Goal: Transaction & Acquisition: Book appointment/travel/reservation

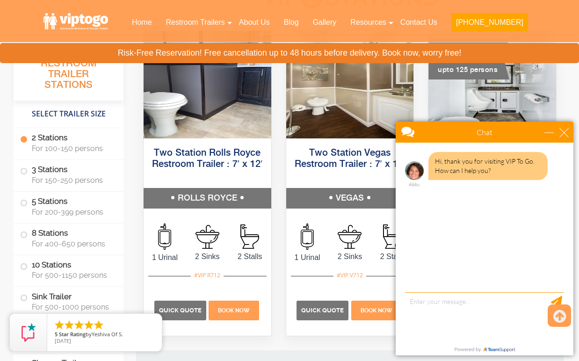
scroll to position [504, 0]
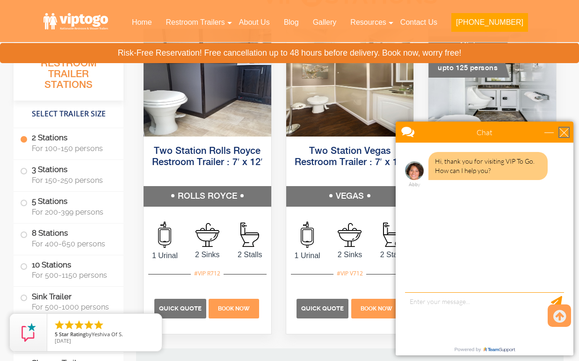
click at [566, 136] on div "close" at bounding box center [564, 132] width 9 height 9
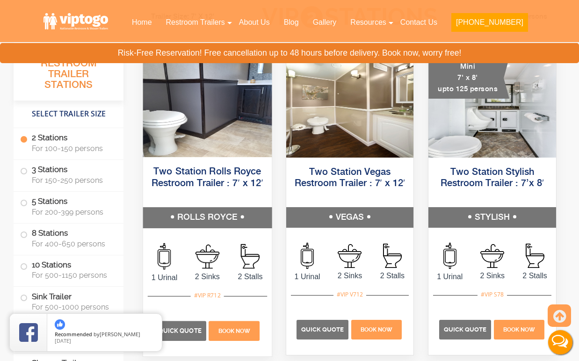
scroll to position [548, 0]
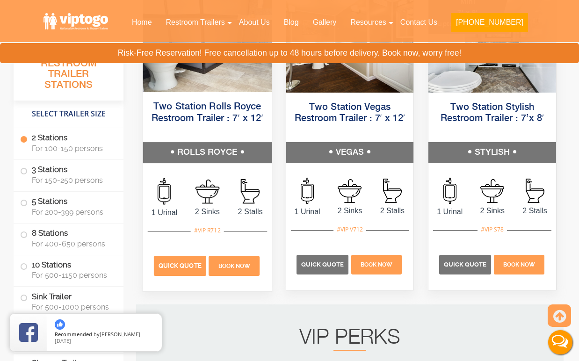
click at [188, 271] on p "Quick Quote" at bounding box center [180, 267] width 52 height 20
click at [163, 263] on span "Quick Quote" at bounding box center [180, 266] width 43 height 7
click at [189, 268] on span "Quick Quote" at bounding box center [180, 266] width 43 height 7
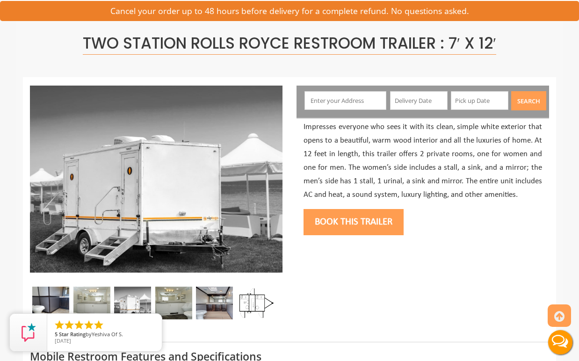
click at [357, 102] on input "text" at bounding box center [346, 100] width 82 height 19
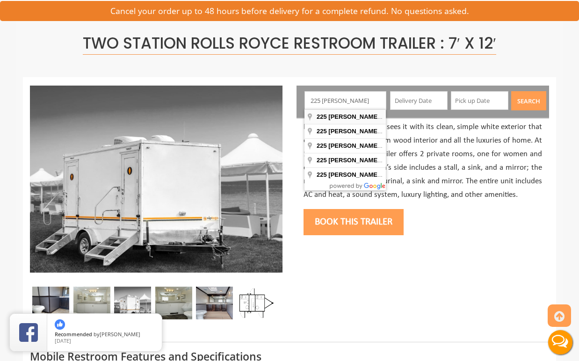
type input "[STREET_ADDRESS]"
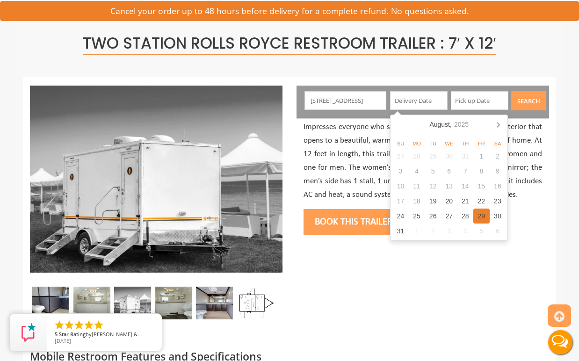
click at [485, 217] on div "29" at bounding box center [482, 216] width 16 height 15
type input "08/29/2025"
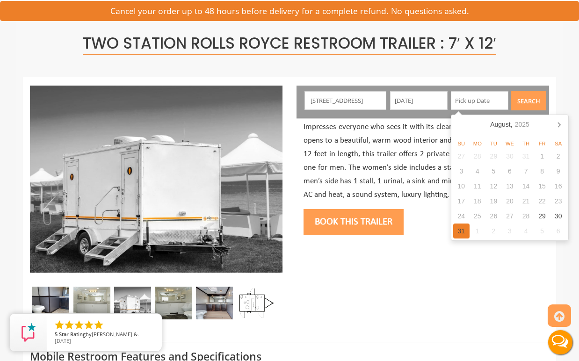
click at [459, 229] on div "31" at bounding box center [462, 231] width 16 height 15
type input "08/31/2025"
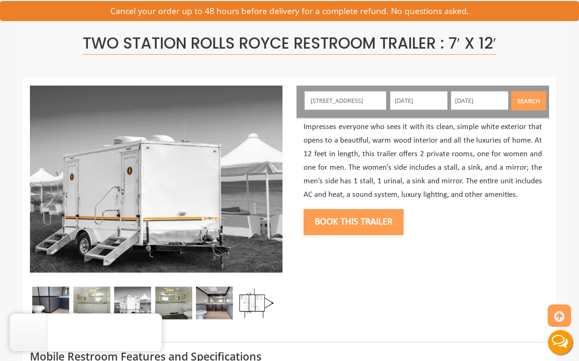
click at [536, 104] on button "Search" at bounding box center [529, 100] width 35 height 19
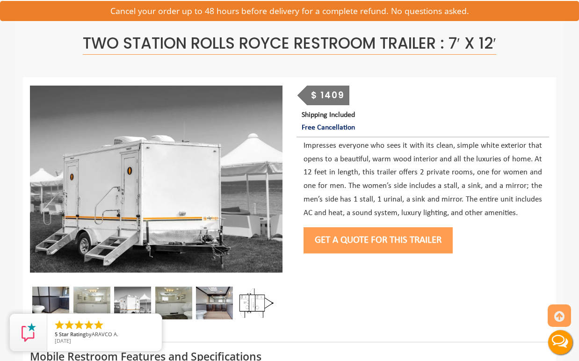
click at [352, 242] on button "Get a Quote for this Trailer" at bounding box center [378, 240] width 149 height 26
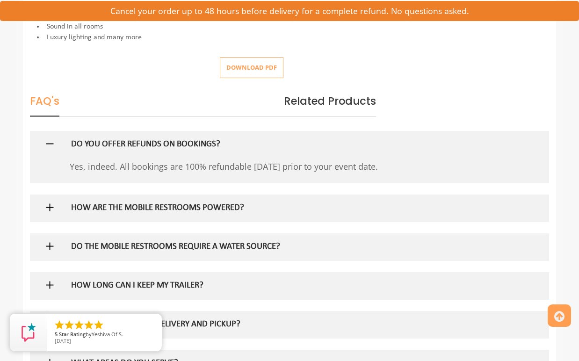
scroll to position [476, 0]
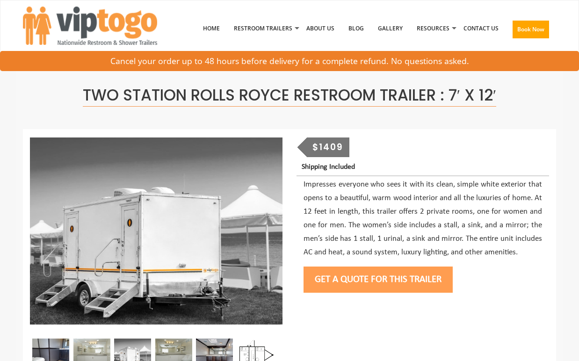
click at [394, 271] on button "Get a Quote for this Trailer" at bounding box center [378, 280] width 149 height 26
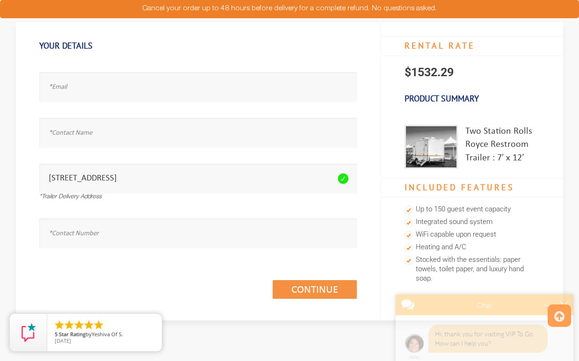
scroll to position [70, 0]
